Goal: Task Accomplishment & Management: Use online tool/utility

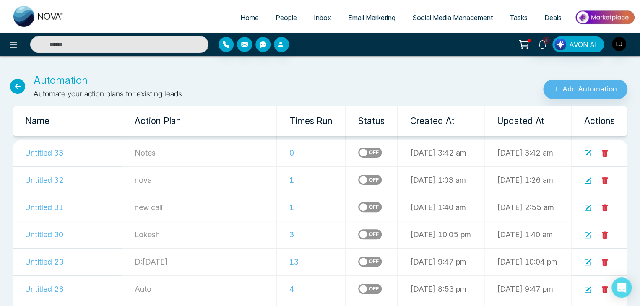
click at [280, 12] on link "People" at bounding box center [286, 18] width 38 height 16
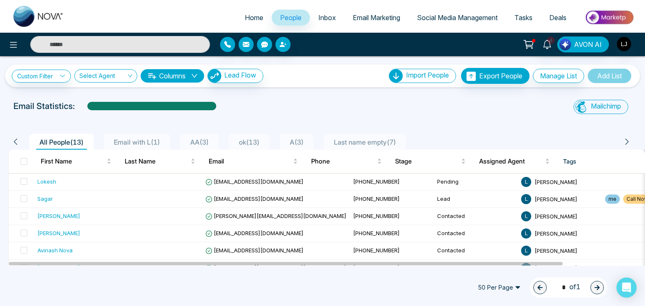
click at [451, 21] on span "Social Media Management" at bounding box center [457, 17] width 81 height 8
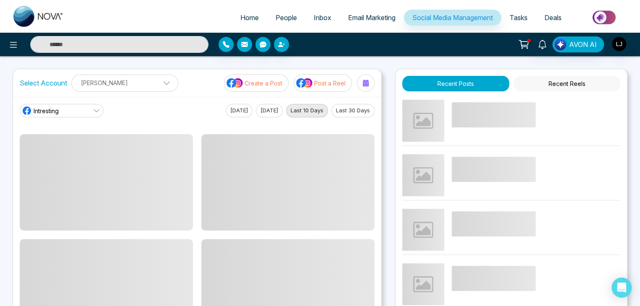
click at [320, 79] on p "Post a Reel" at bounding box center [329, 83] width 31 height 9
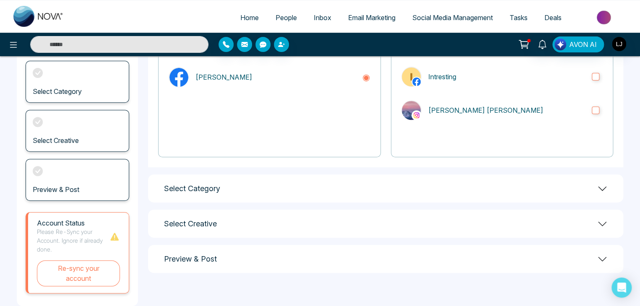
scroll to position [118, 0]
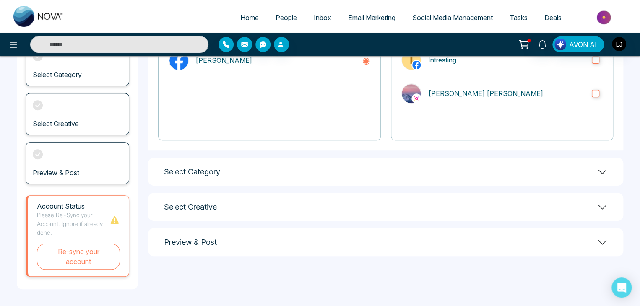
click at [258, 175] on div "Select Category" at bounding box center [385, 172] width 475 height 28
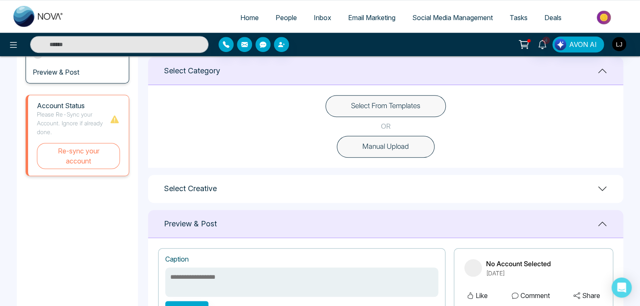
scroll to position [243, 0]
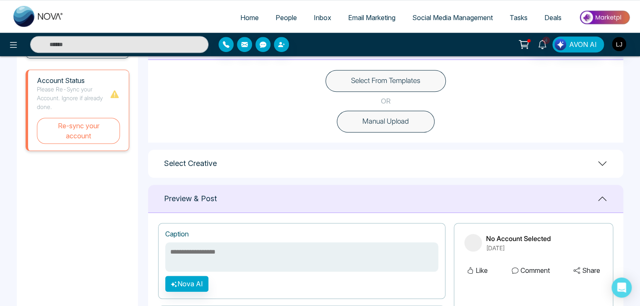
click at [237, 160] on div "Select Creative" at bounding box center [385, 164] width 475 height 28
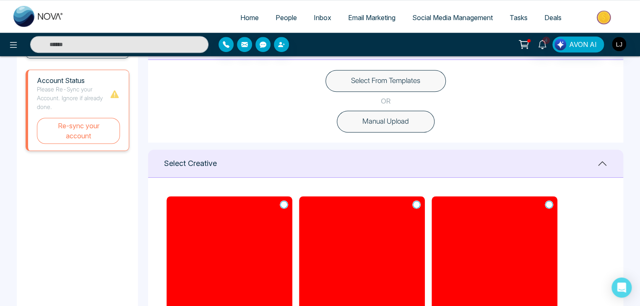
click at [530, 39] on div at bounding box center [529, 40] width 3 height 3
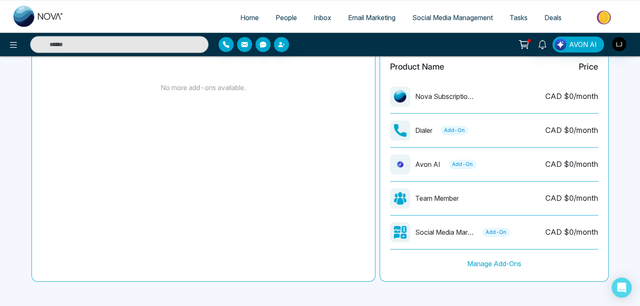
scroll to position [228, 0]
click at [426, 17] on span "Social Media Management" at bounding box center [453, 17] width 81 height 8
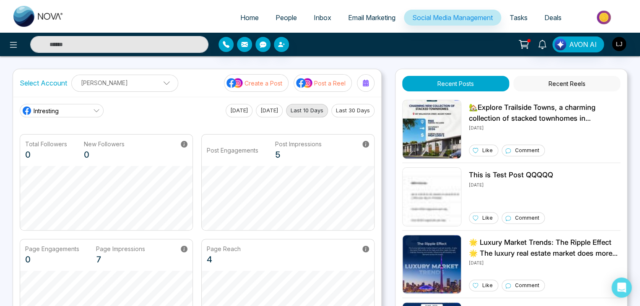
click at [260, 88] on button "Create a Post" at bounding box center [256, 83] width 65 height 18
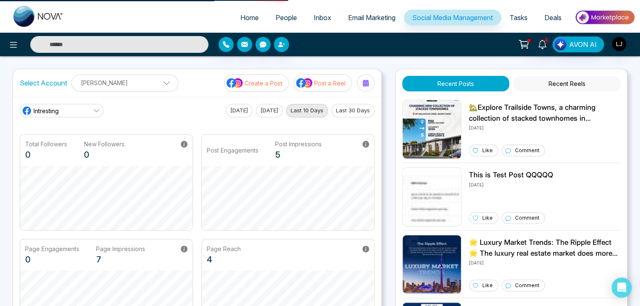
click at [261, 87] on button "Create a Post" at bounding box center [256, 83] width 65 height 18
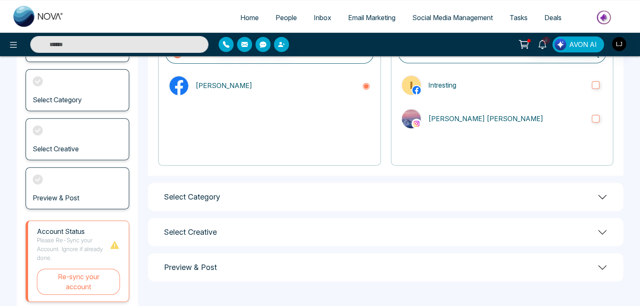
scroll to position [118, 0]
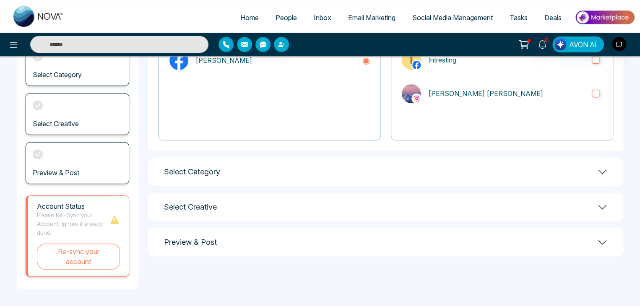
click at [227, 205] on div "Select Creative" at bounding box center [385, 207] width 475 height 28
